Goal: Task Accomplishment & Management: Complete application form

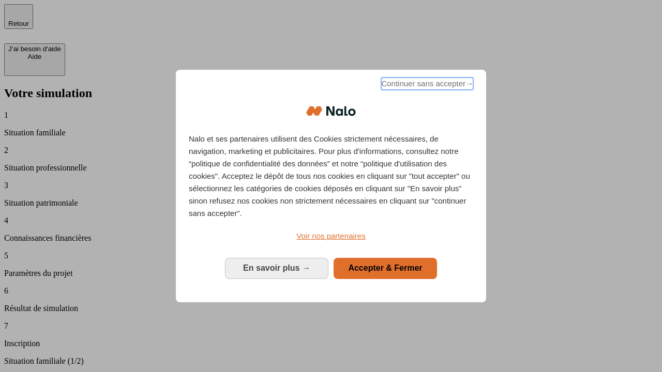
click at [426, 85] on span "Continuer sans accepter →" at bounding box center [427, 84] width 92 height 12
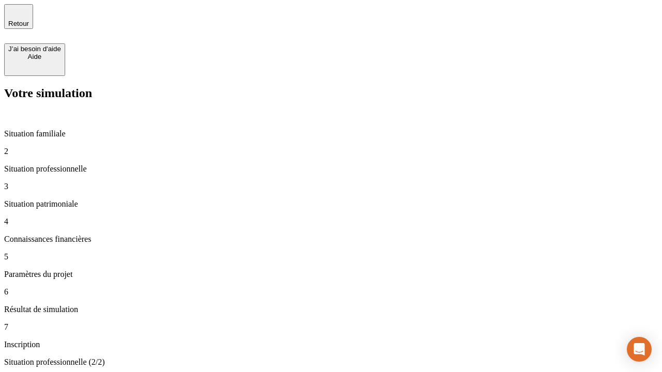
type input "30 000"
type input "0"
type input "1 000"
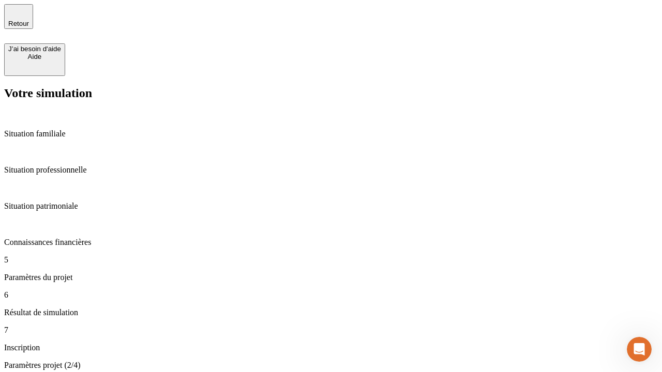
type input "40"
type input "200 000"
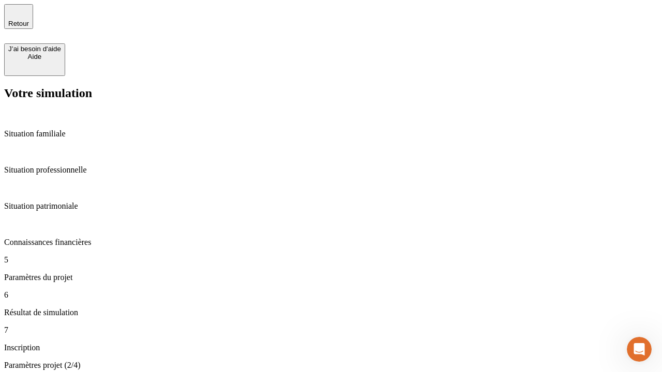
type input "640"
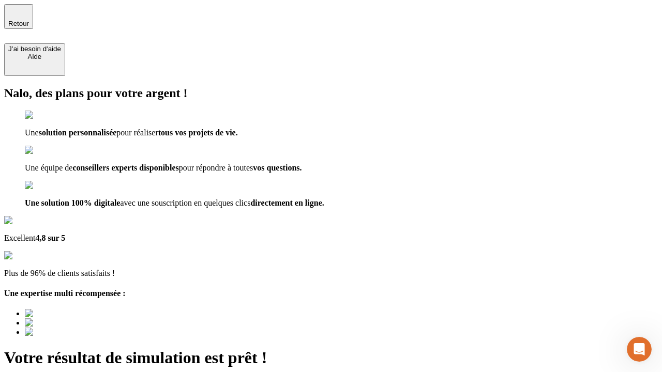
type input "[EMAIL_ADDRESS][DOMAIN_NAME]"
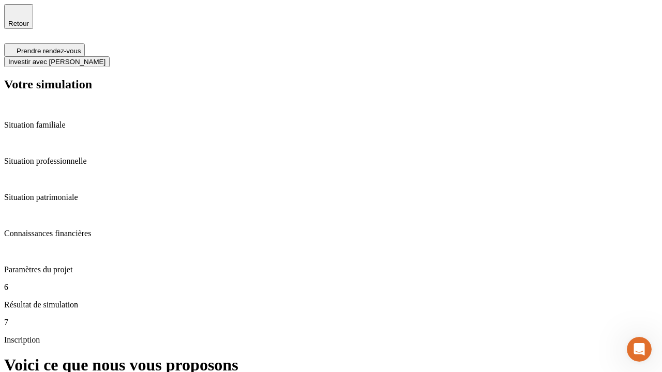
click at [105, 58] on span "Investir avec [PERSON_NAME]" at bounding box center [56, 62] width 97 height 8
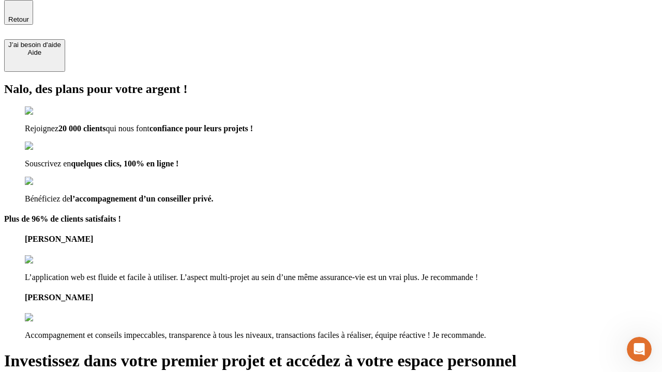
scroll to position [3, 0]
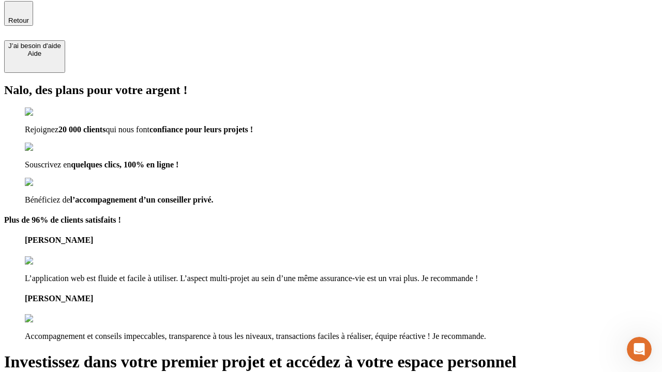
type input "[EMAIL_ADDRESS][DOMAIN_NAME]"
